Goal: Task Accomplishment & Management: Manage account settings

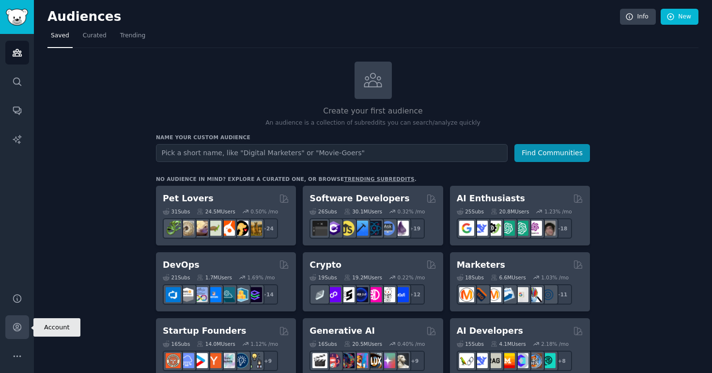
click at [11, 321] on link "Account" at bounding box center [17, 327] width 24 height 24
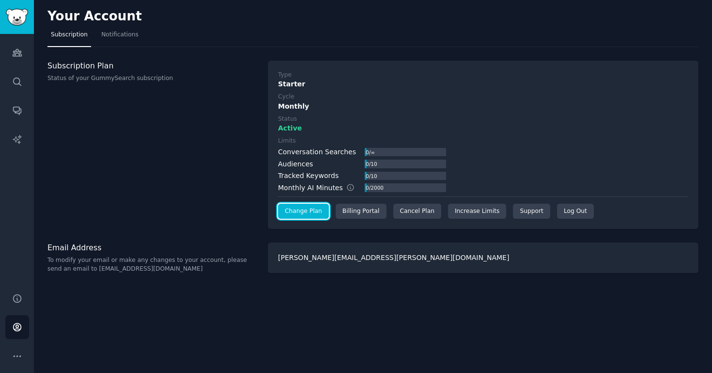
click at [318, 211] on link "Change Plan" at bounding box center [303, 212] width 51 height 16
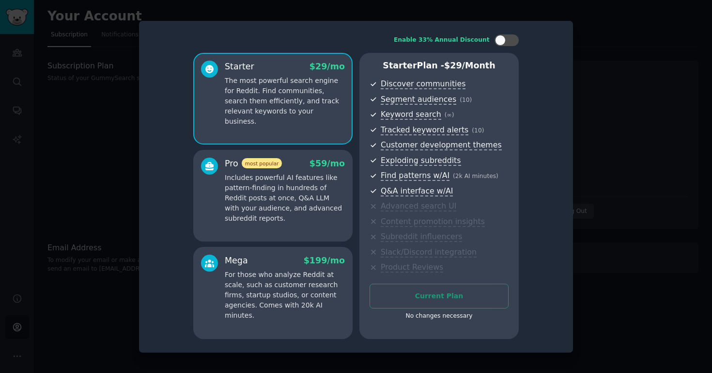
click at [584, 87] on div at bounding box center [356, 186] width 712 height 373
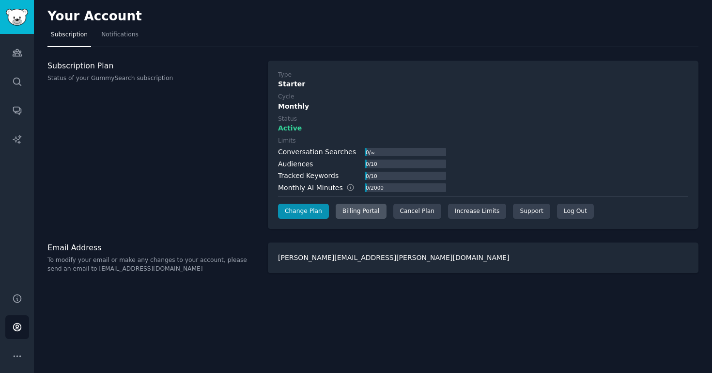
click at [352, 209] on div "Billing Portal" at bounding box center [361, 212] width 51 height 16
click at [415, 213] on div "Cancel Plan" at bounding box center [418, 212] width 48 height 16
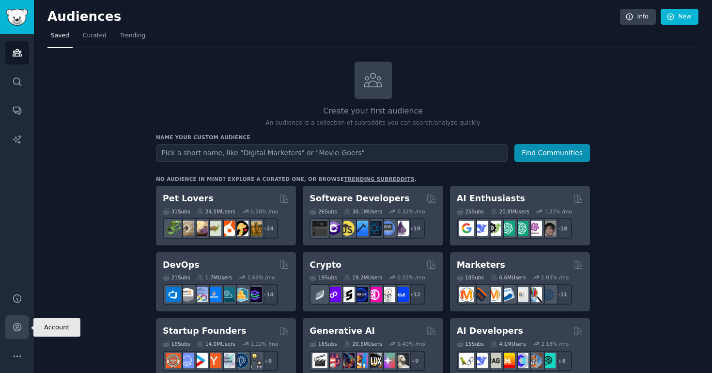
click at [16, 324] on icon "Sidebar" at bounding box center [17, 327] width 10 height 10
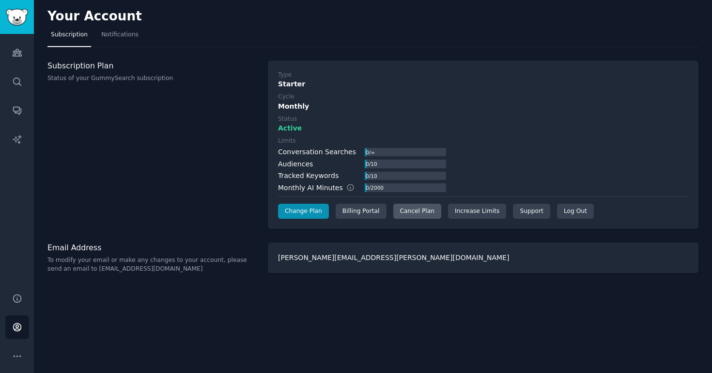
click at [420, 215] on div "Cancel Plan" at bounding box center [418, 212] width 48 height 16
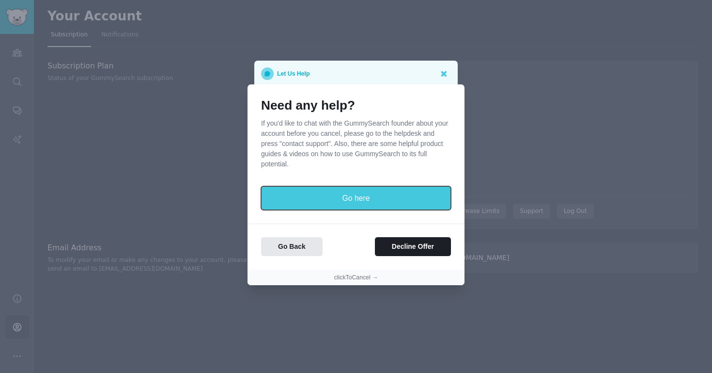
click at [363, 197] on button "Go here" at bounding box center [356, 198] width 190 height 24
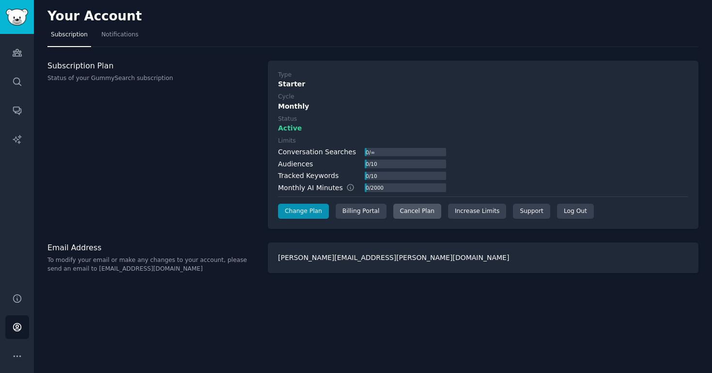
click at [421, 212] on div "Cancel Plan" at bounding box center [418, 212] width 48 height 16
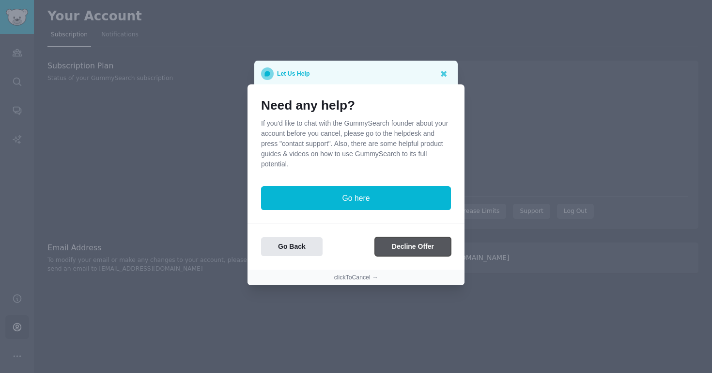
click at [418, 251] on button "Decline Offer" at bounding box center [413, 246] width 76 height 19
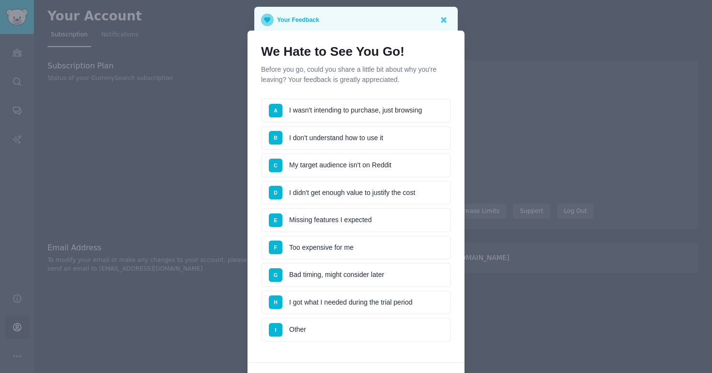
click at [378, 117] on li "A I wasn't intending to purchase, just browsing" at bounding box center [356, 110] width 190 height 24
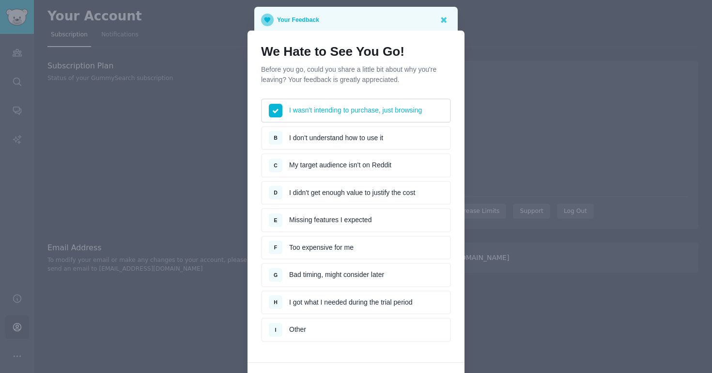
scroll to position [84, 0]
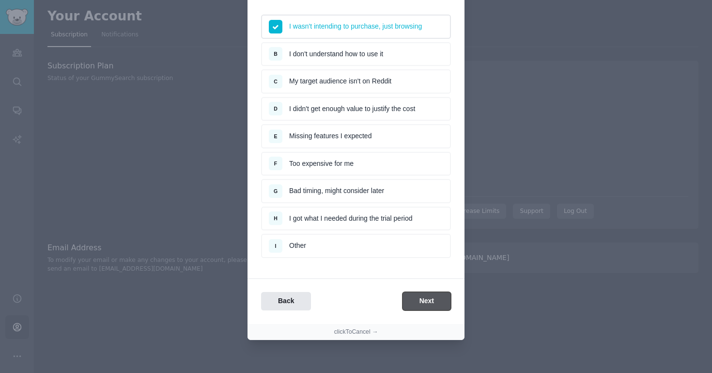
click at [426, 301] on button "Next" at bounding box center [427, 301] width 48 height 19
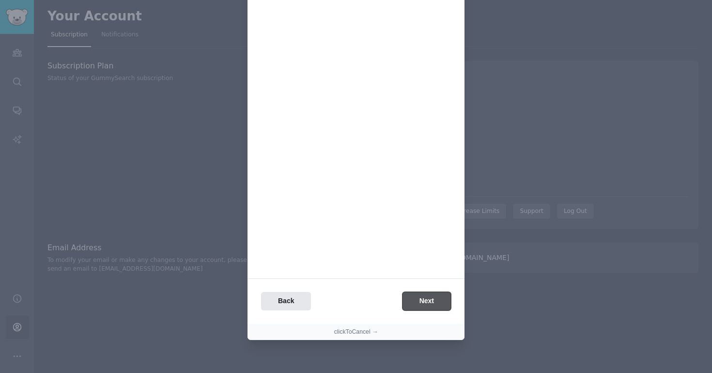
scroll to position [0, 0]
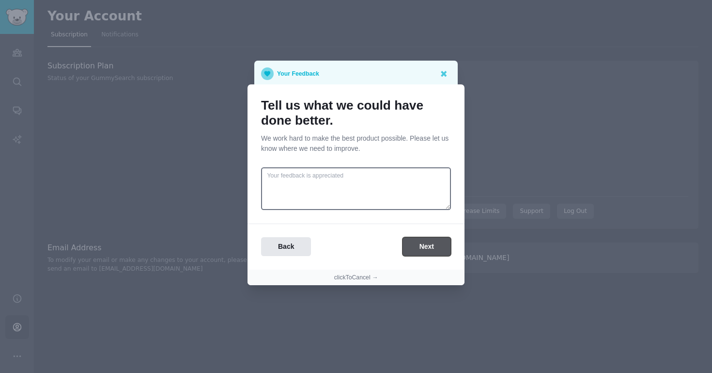
click at [429, 249] on button "Next" at bounding box center [427, 246] width 48 height 19
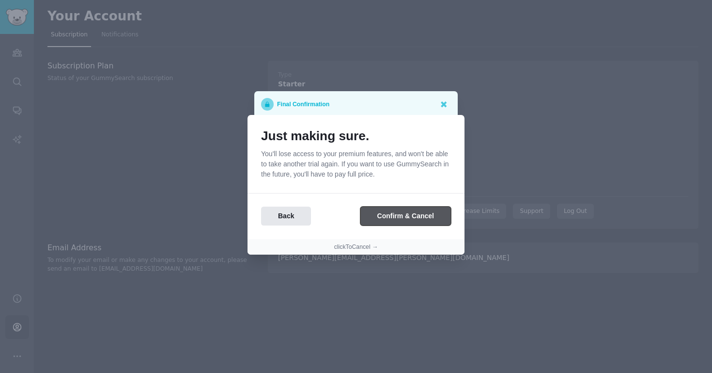
click at [404, 224] on button "Confirm & Cancel" at bounding box center [406, 215] width 91 height 19
